Goal: Task Accomplishment & Management: Manage account settings

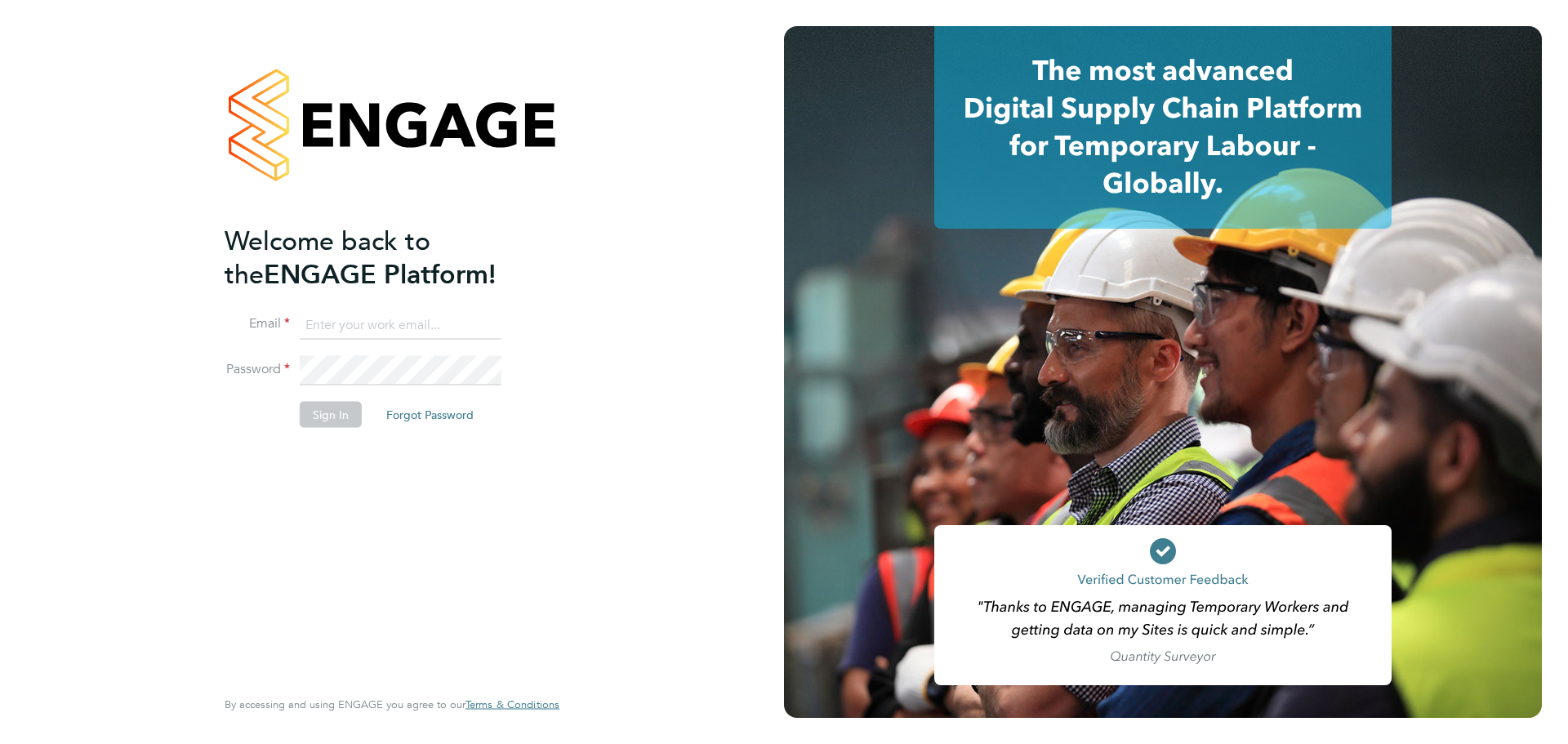
type input "[EMAIL_ADDRESS][DOMAIN_NAME]"
drag, startPoint x: 341, startPoint y: 409, endPoint x: 267, endPoint y: 409, distance: 74.0
click at [340, 409] on button "Sign In" at bounding box center [330, 414] width 62 height 26
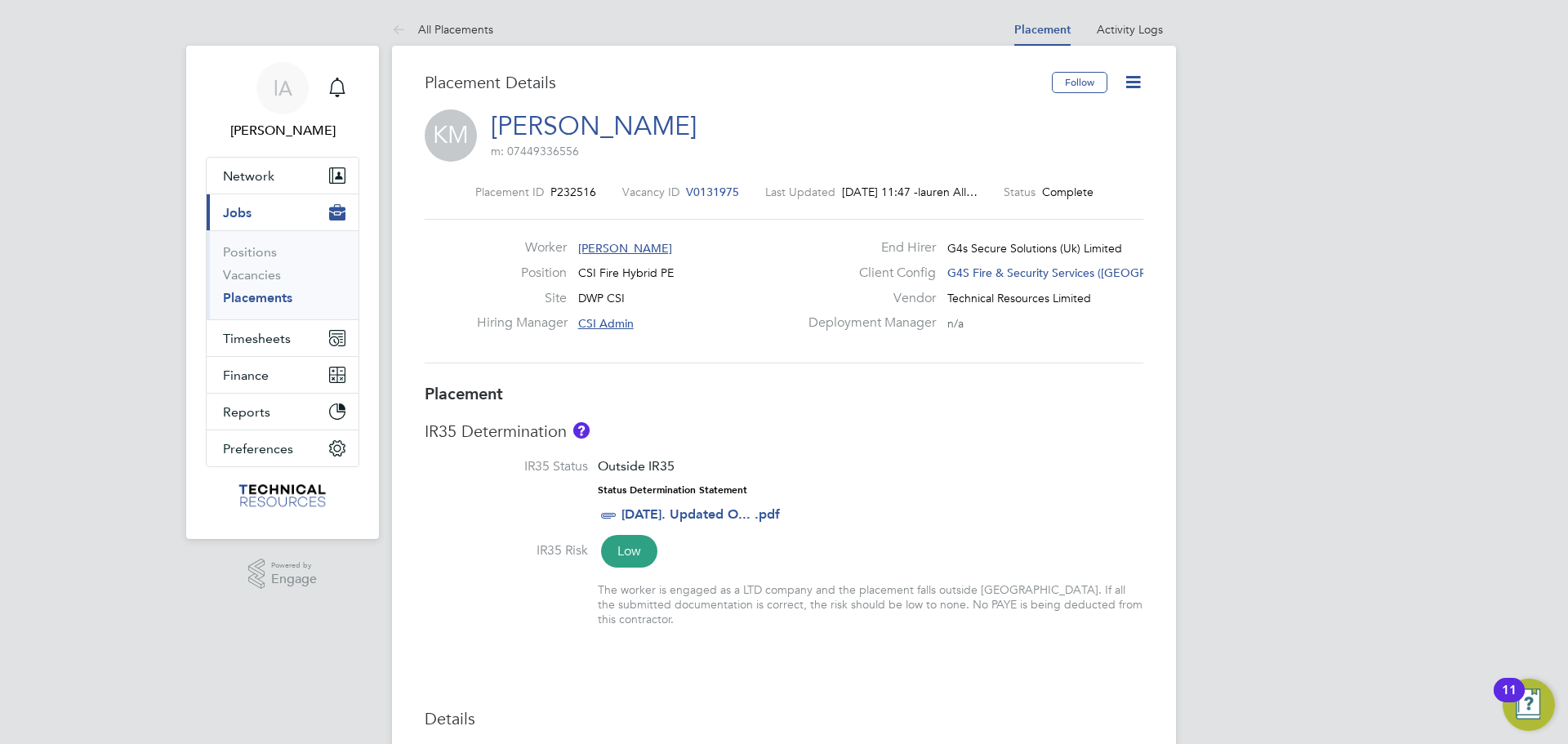
click at [1127, 79] on icon at bounding box center [1133, 82] width 21 height 21
click at [1081, 115] on li "Edit Placement e" at bounding box center [1080, 120] width 120 height 22
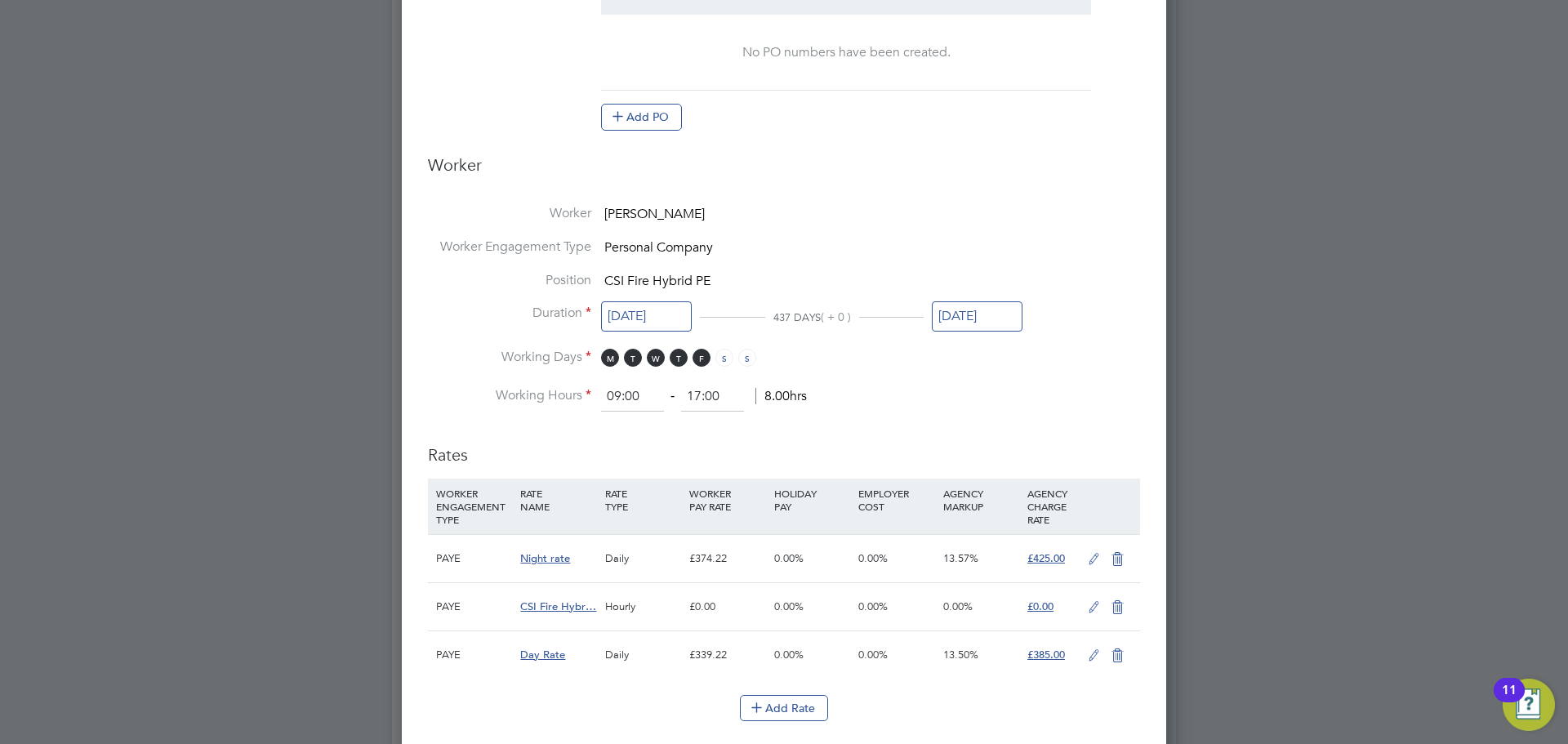
click at [980, 310] on input "30 Sep 2025" at bounding box center [977, 316] width 91 height 30
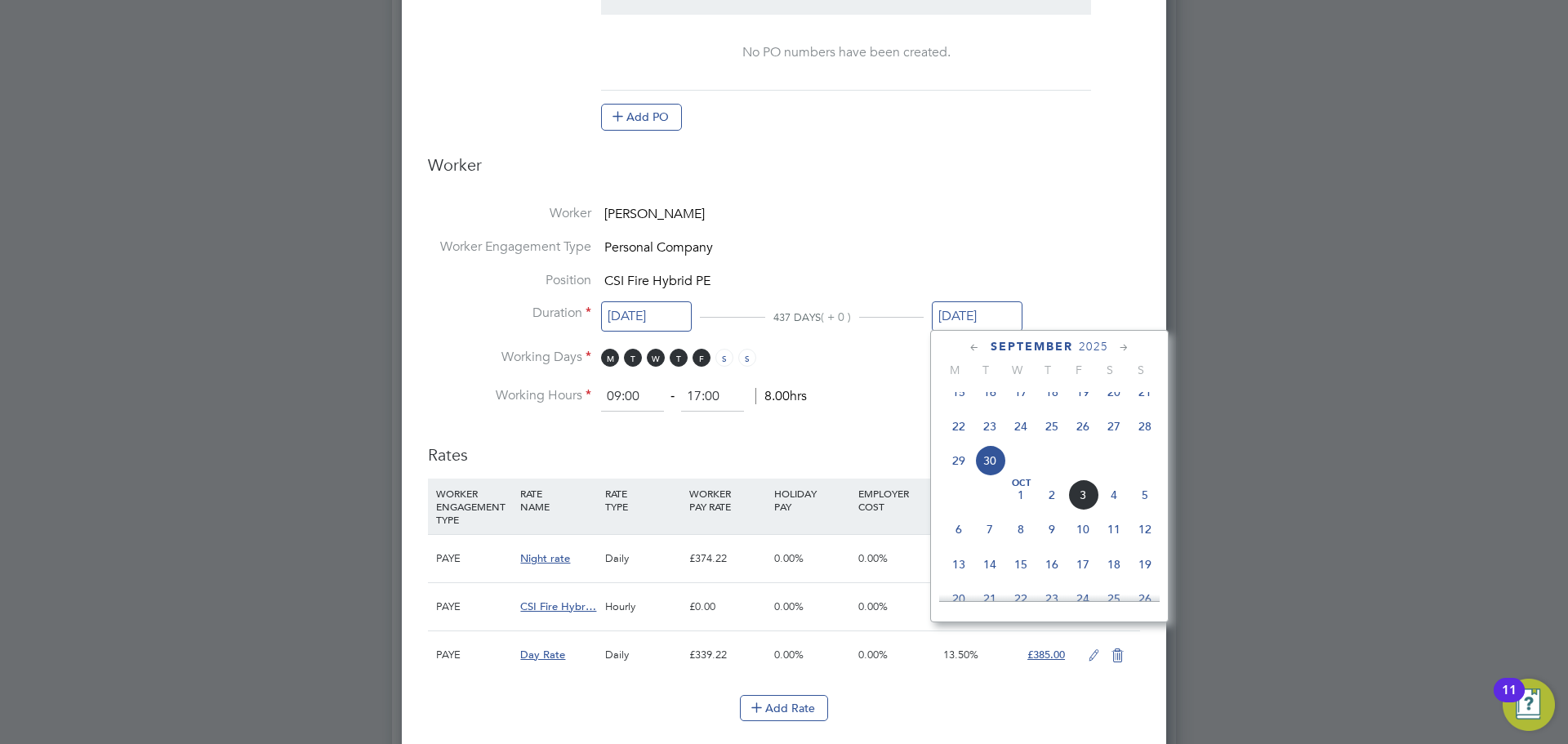
click at [1122, 348] on icon at bounding box center [1124, 348] width 16 height 18
click at [1028, 536] on span "31" at bounding box center [1022, 520] width 31 height 31
type input "31 Dec 2025"
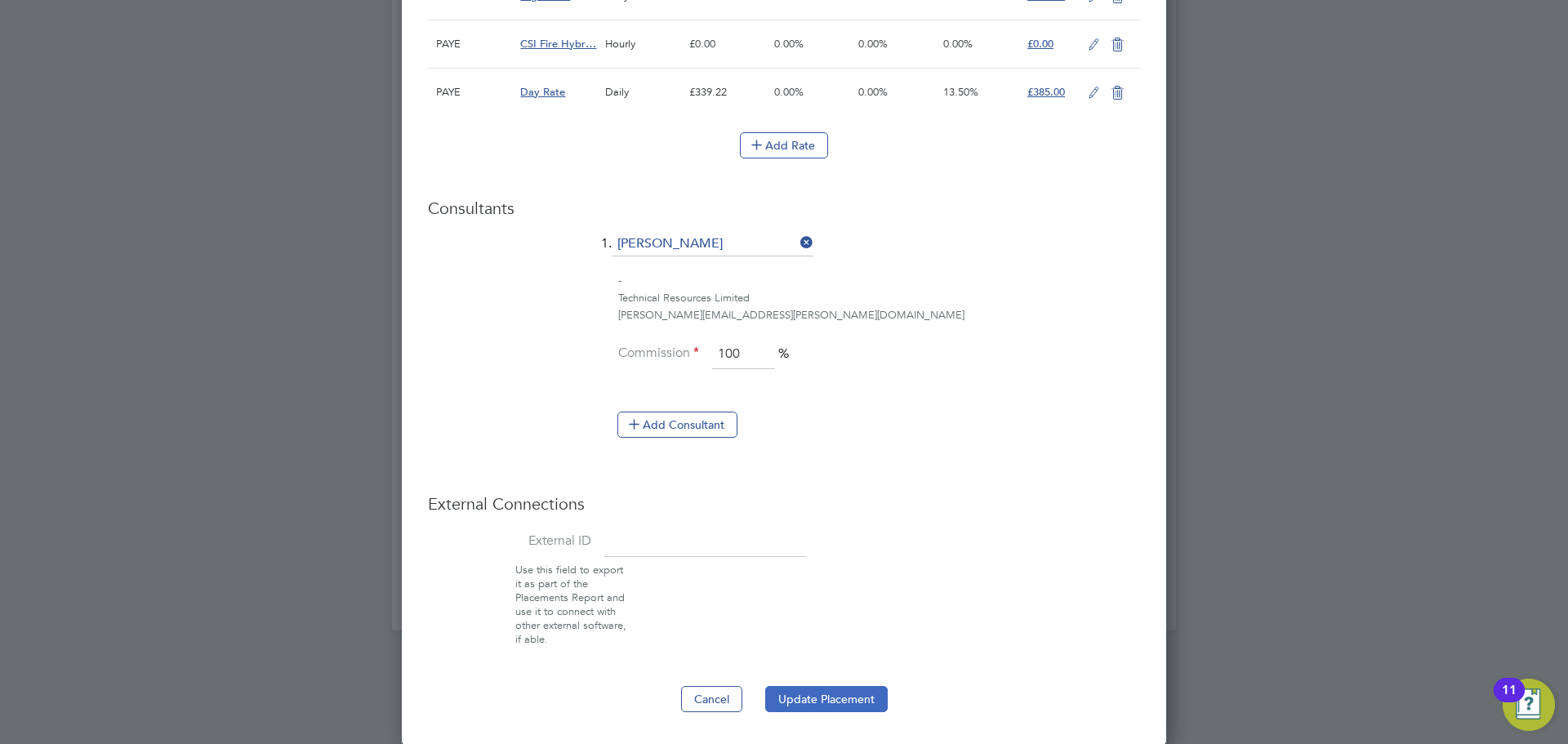
click at [831, 698] on button "Update Placement" at bounding box center [826, 699] width 122 height 26
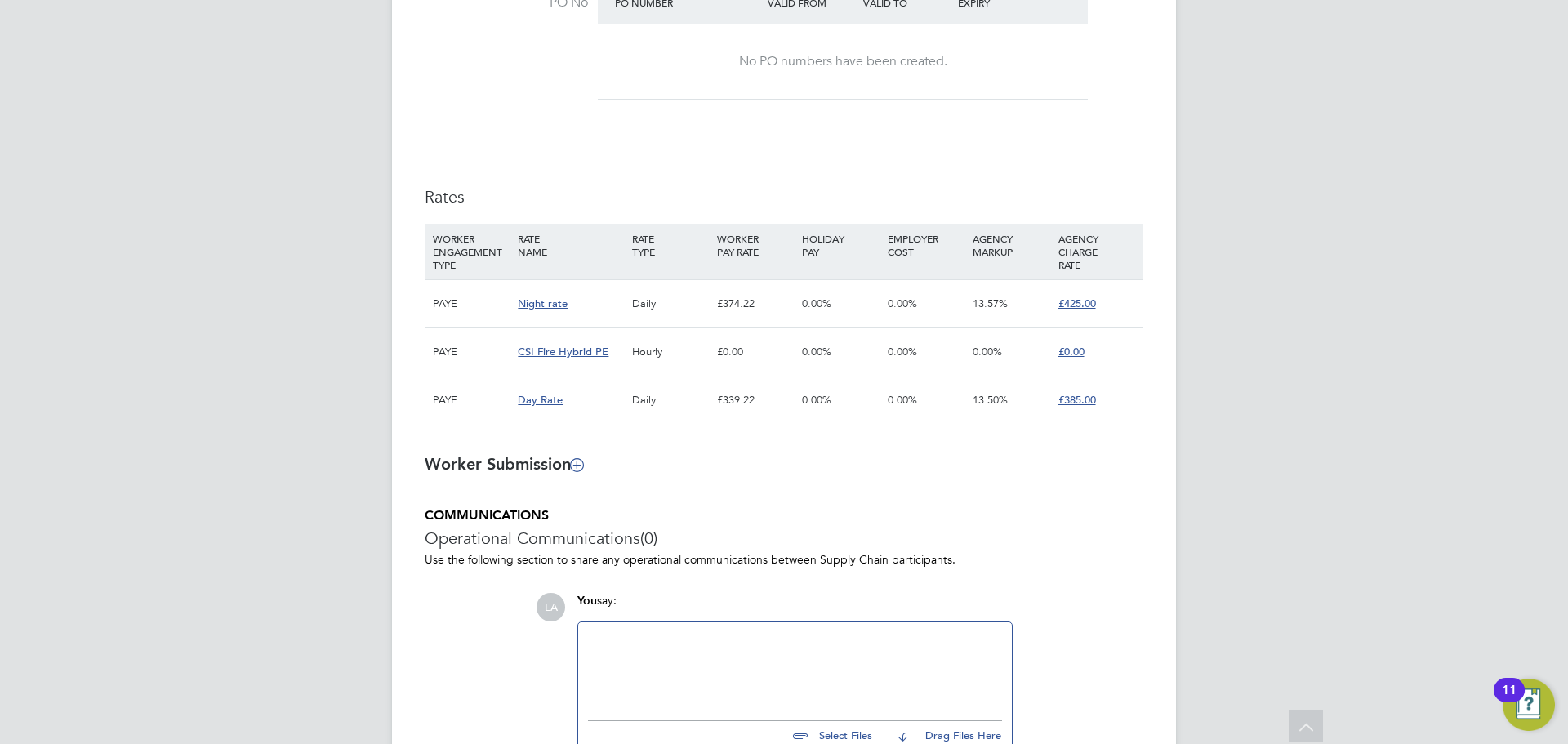
scroll to position [1116, 0]
